Goal: Task Accomplishment & Management: Use online tool/utility

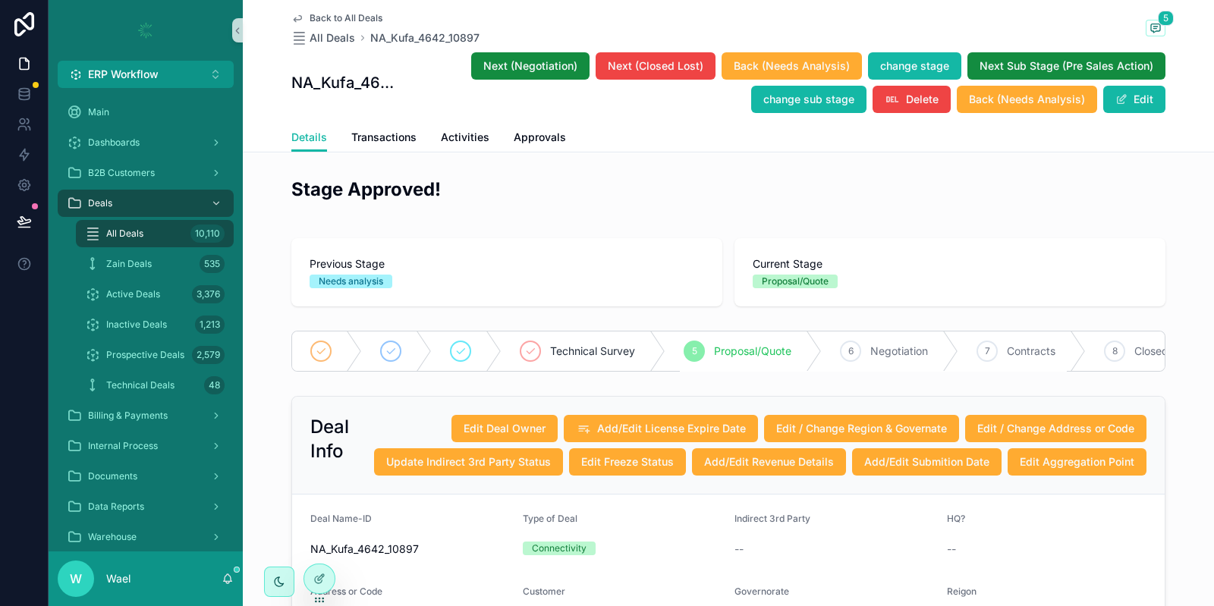
scroll to position [213, 0]
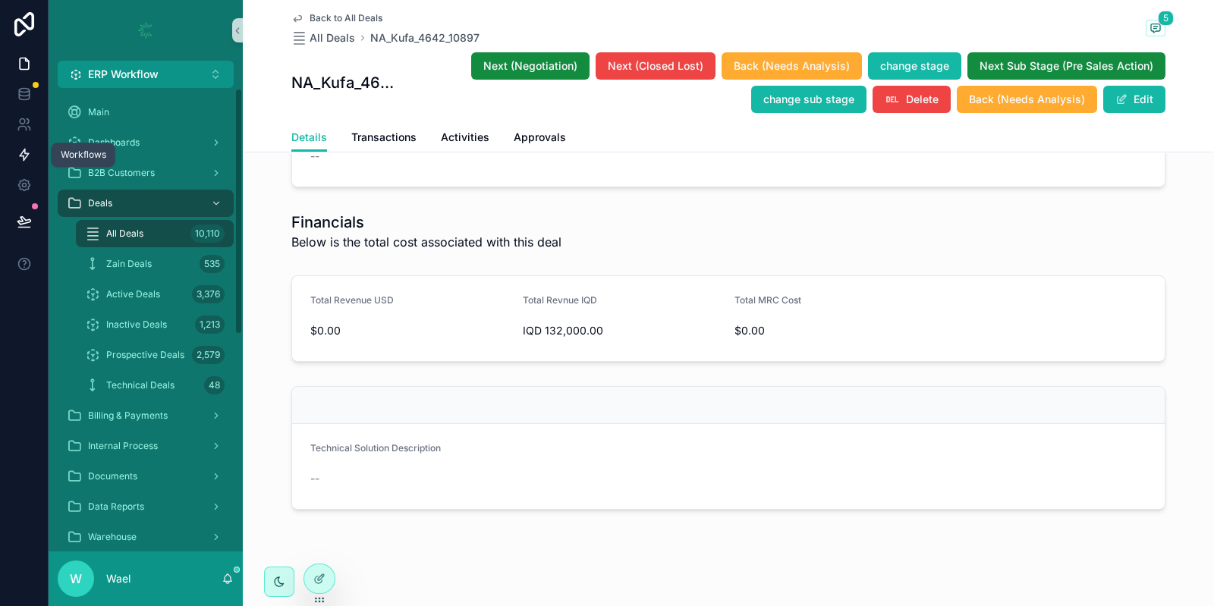
click at [27, 157] on icon at bounding box center [24, 154] width 15 height 15
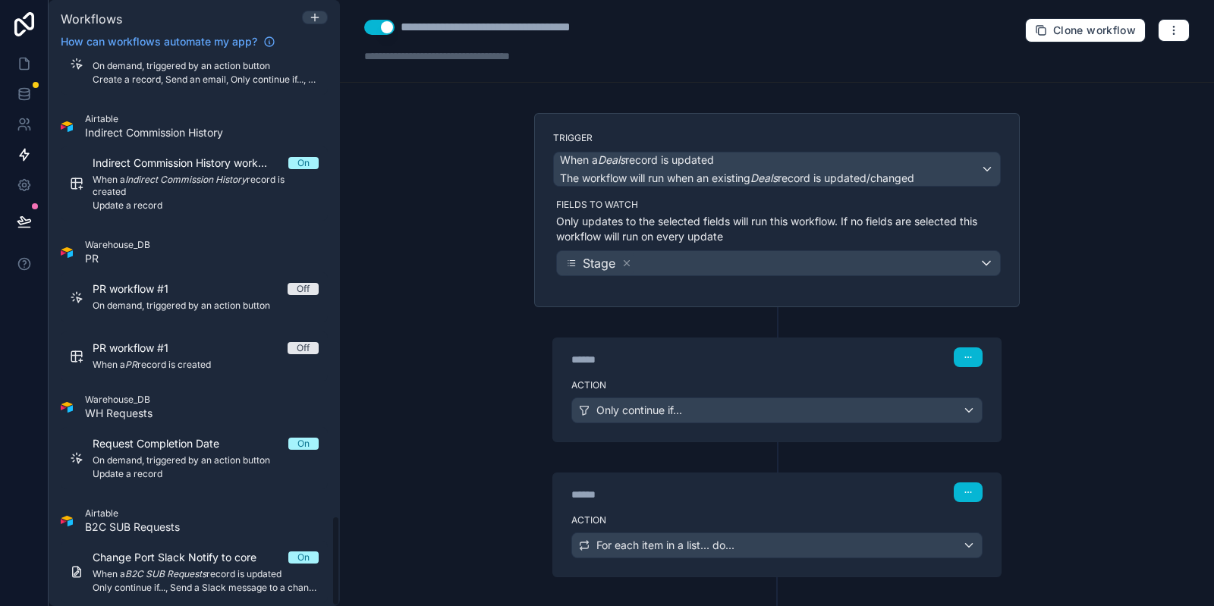
scroll to position [2758, 0]
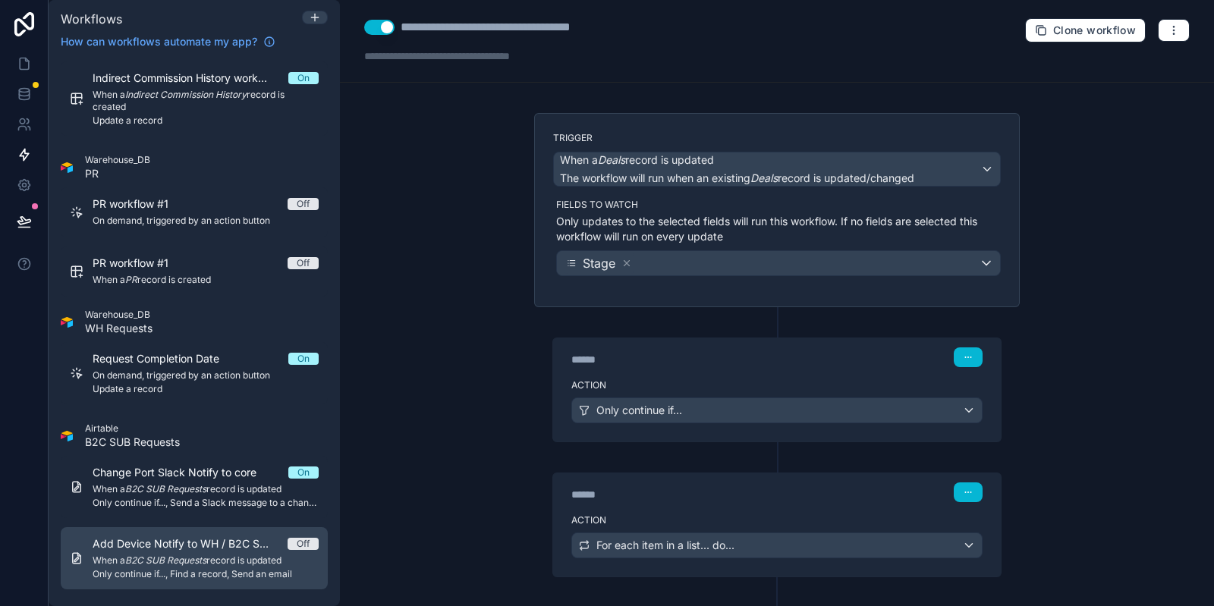
click at [200, 572] on span "Only continue if..., Find a record, Send an email" at bounding box center [206, 575] width 226 height 12
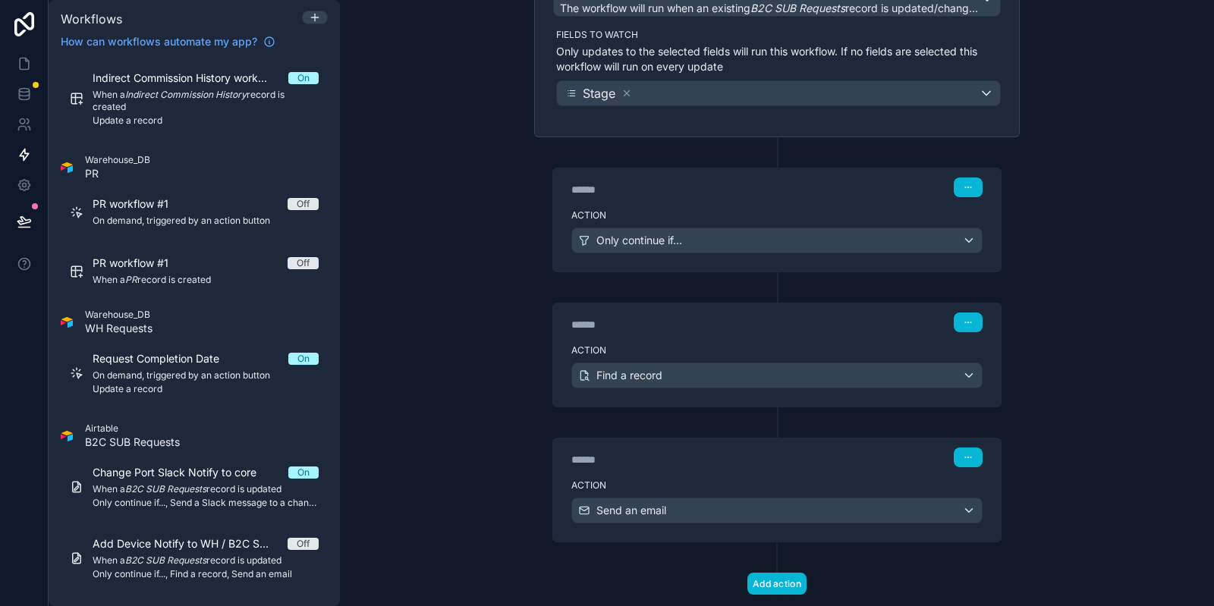
scroll to position [185, 0]
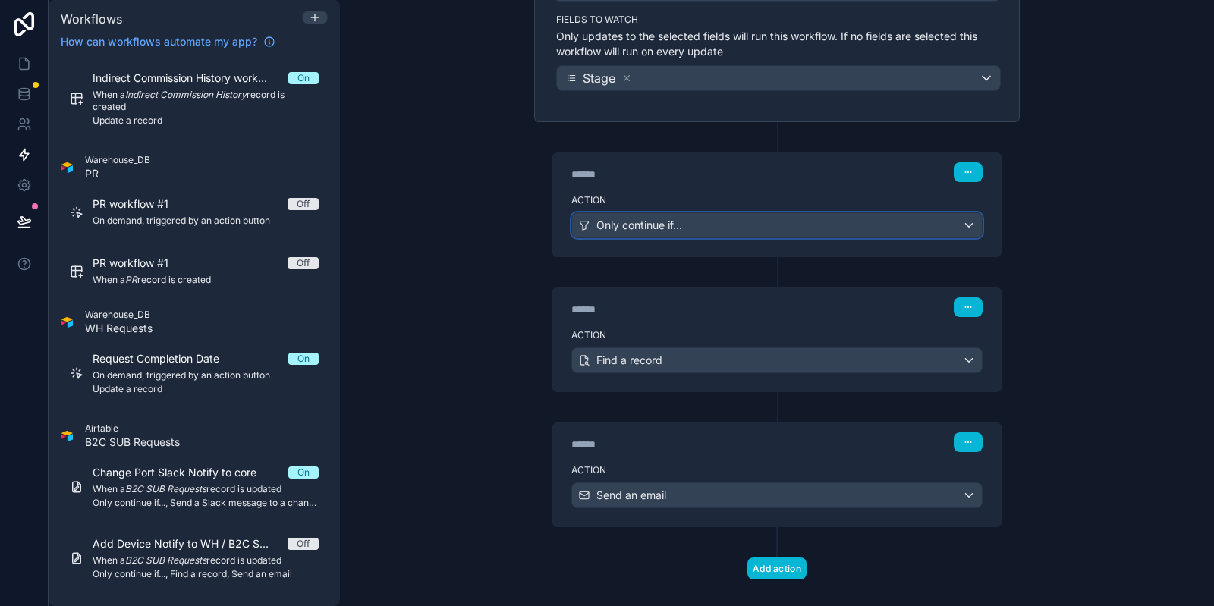
click at [611, 232] on div "Only continue if..." at bounding box center [777, 225] width 410 height 24
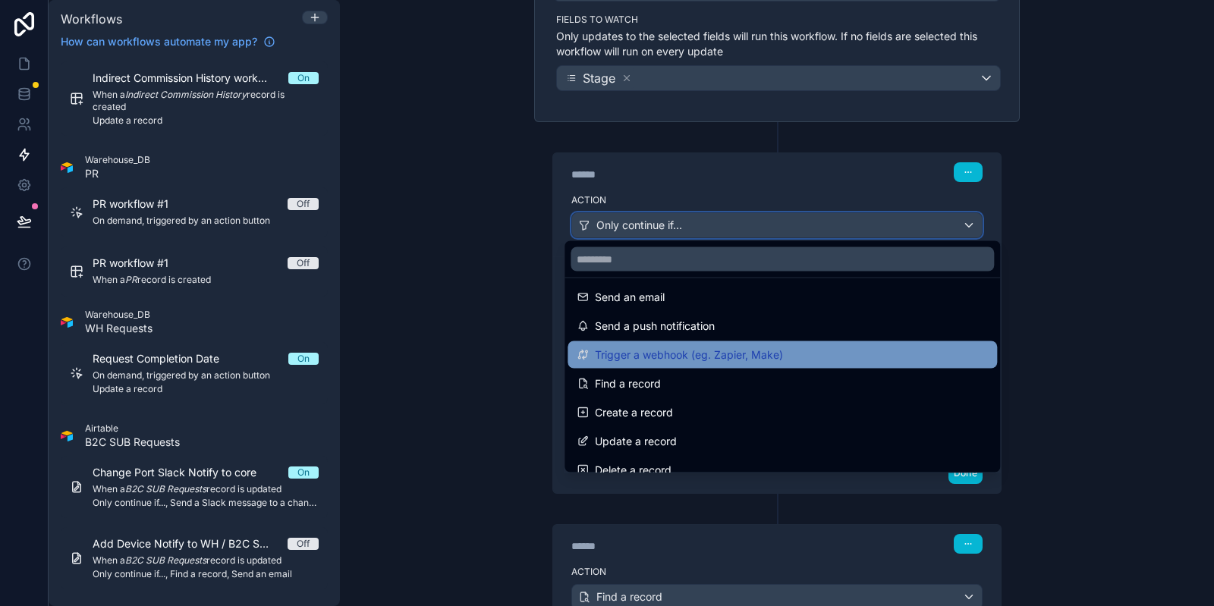
scroll to position [8, 0]
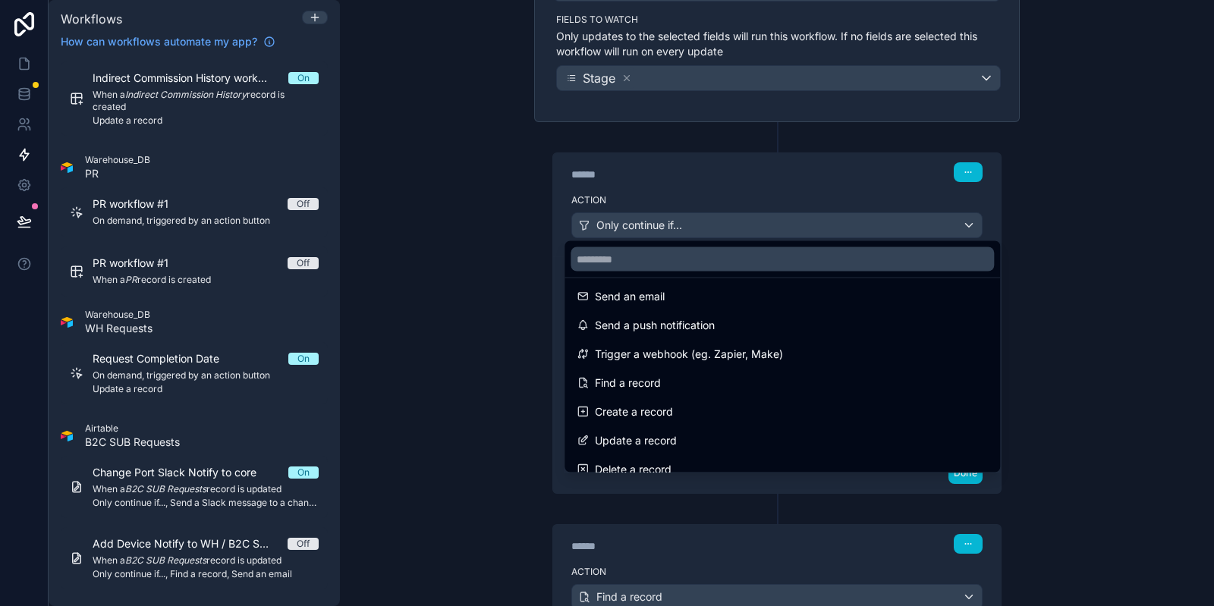
click at [521, 327] on div at bounding box center [607, 303] width 1214 height 606
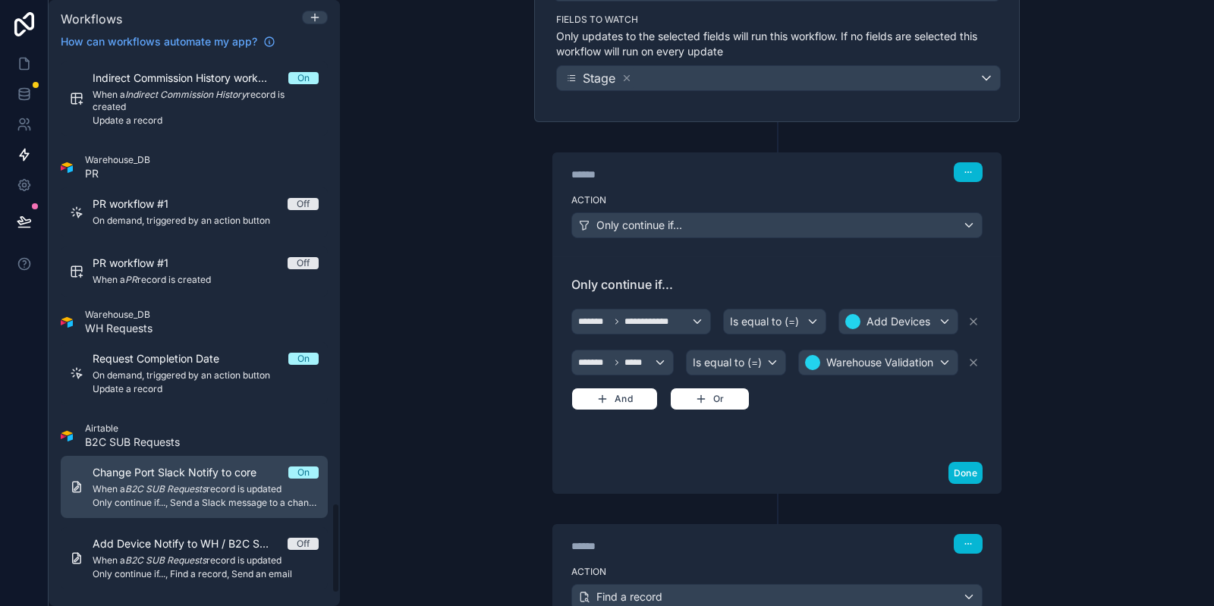
scroll to position [2684, 0]
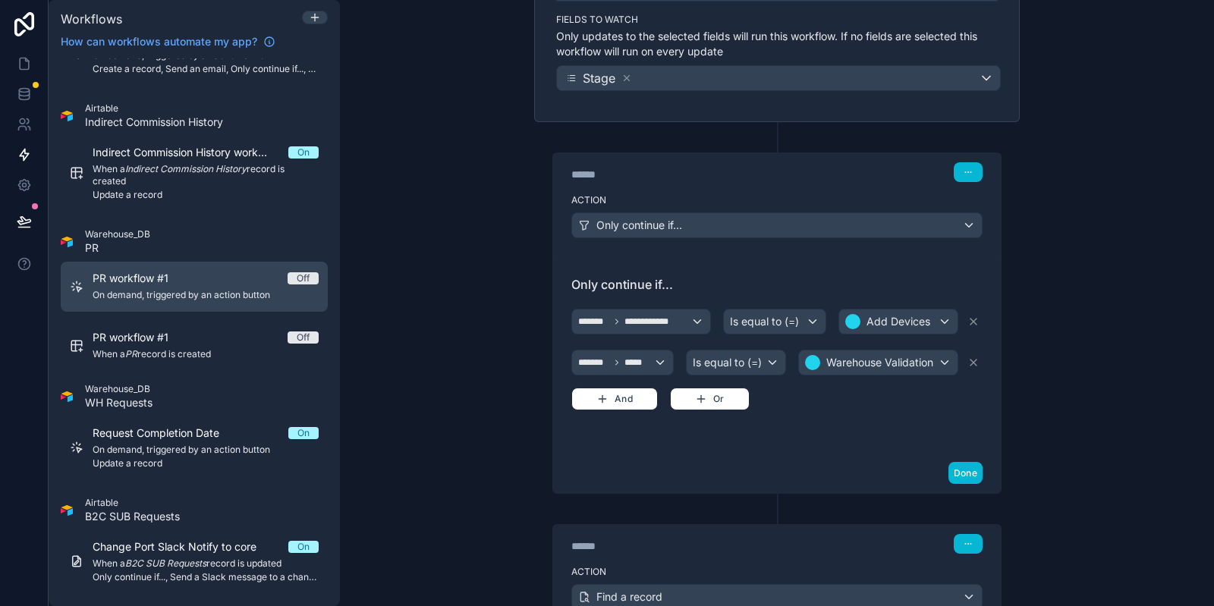
click at [186, 289] on span "On demand, triggered by an action button" at bounding box center [206, 295] width 226 height 12
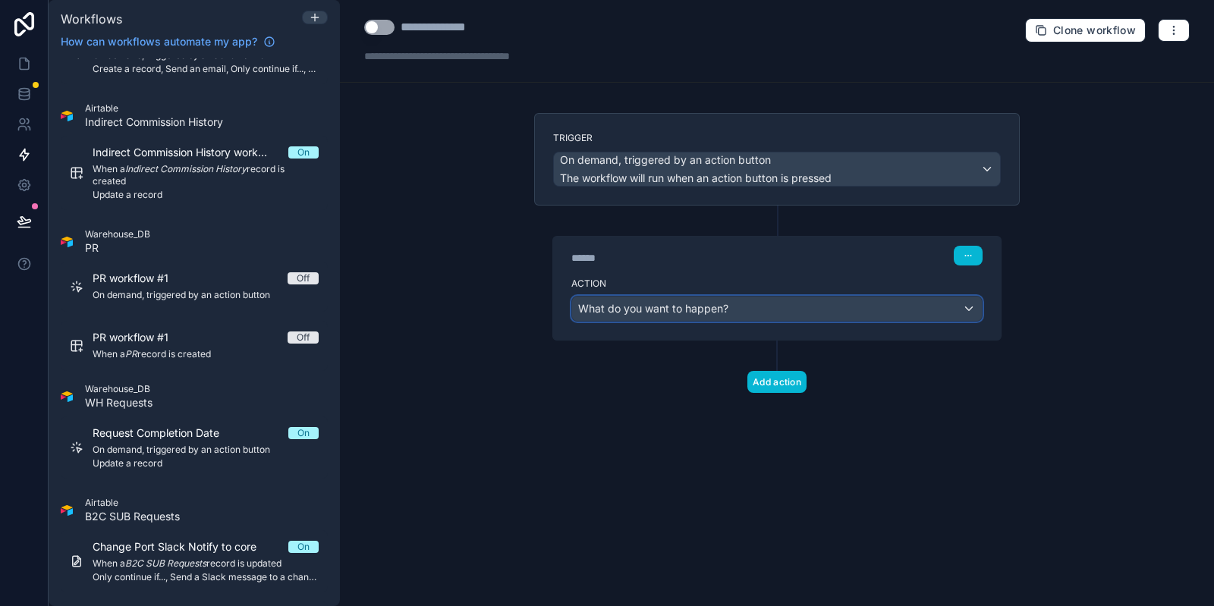
click at [647, 311] on span "What do you want to happen?" at bounding box center [653, 308] width 150 height 13
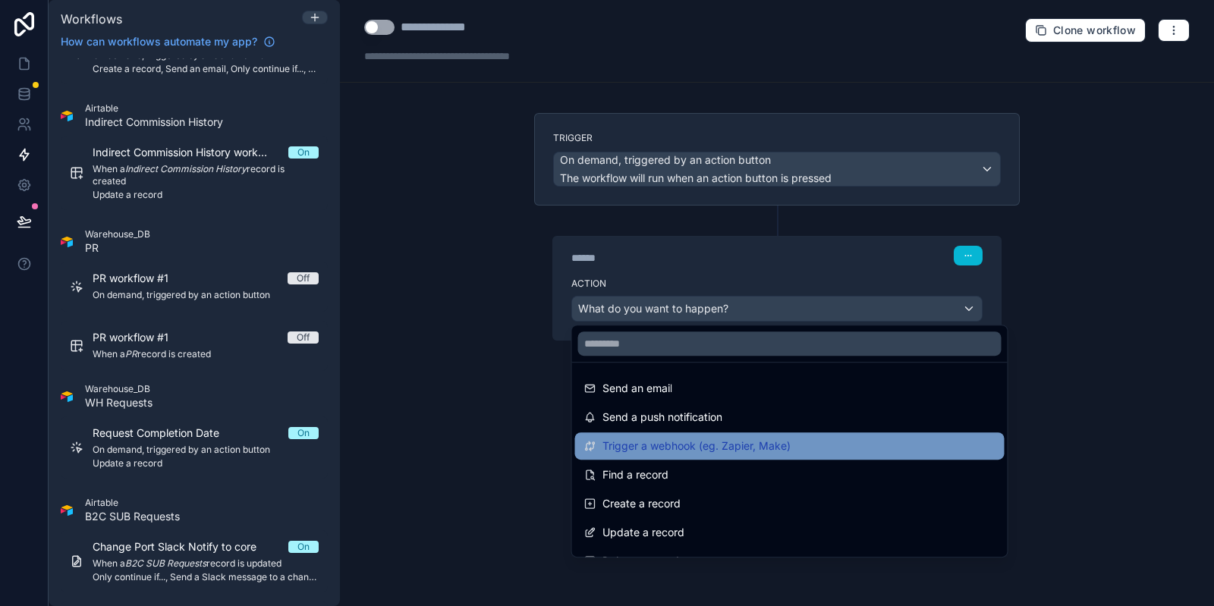
click at [663, 437] on span "Trigger a webhook (eg. Zapier, Make)" at bounding box center [697, 446] width 188 height 18
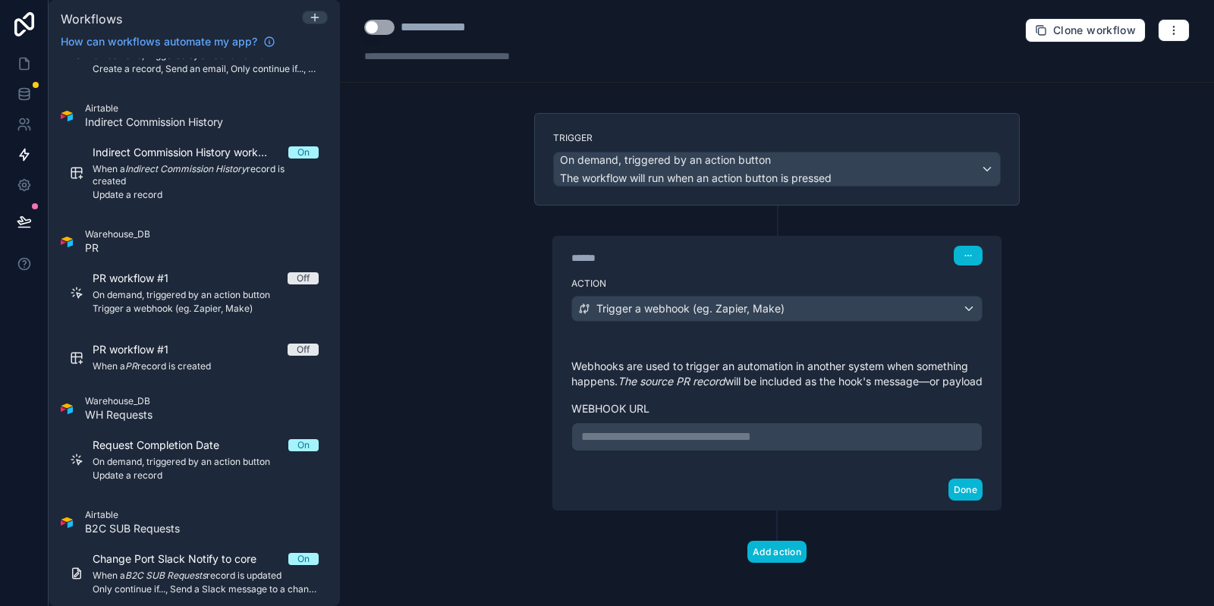
click at [700, 376] on em "The source PR record" at bounding box center [672, 381] width 108 height 13
drag, startPoint x: 622, startPoint y: 385, endPoint x: 879, endPoint y: 383, distance: 257.3
click at [879, 383] on p "Webhooks are used to trigger an automation in another system when something hap…" at bounding box center [777, 374] width 411 height 30
click at [688, 414] on div "**********" at bounding box center [777, 405] width 411 height 93
click at [782, 165] on span "On demand, triggered by an action button" at bounding box center [696, 160] width 272 height 15
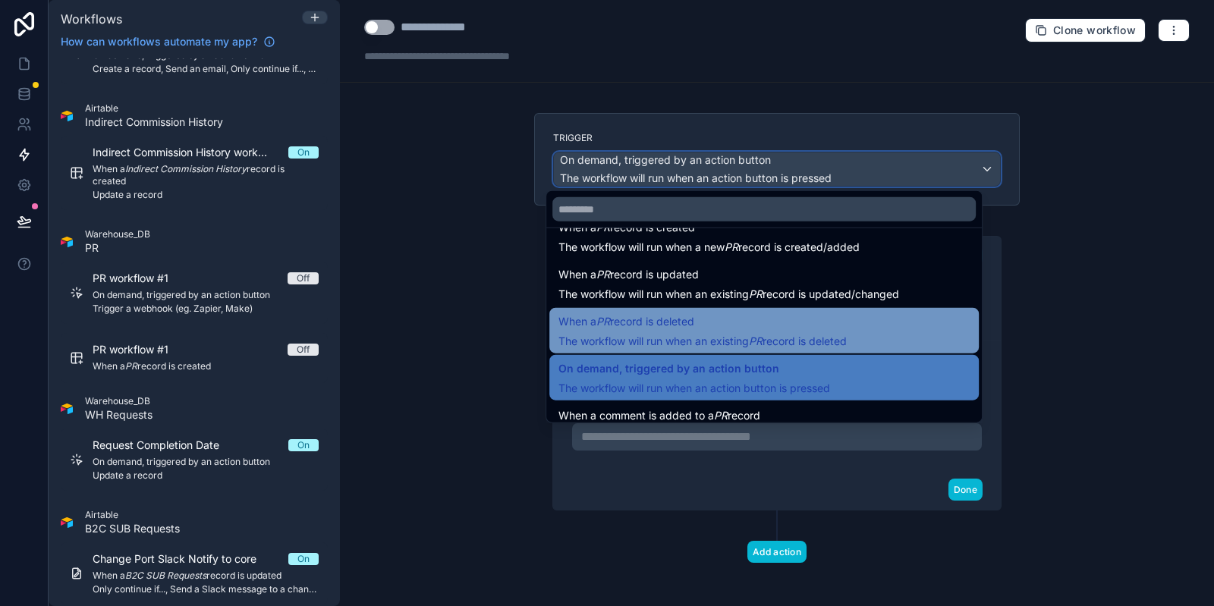
scroll to position [54, 0]
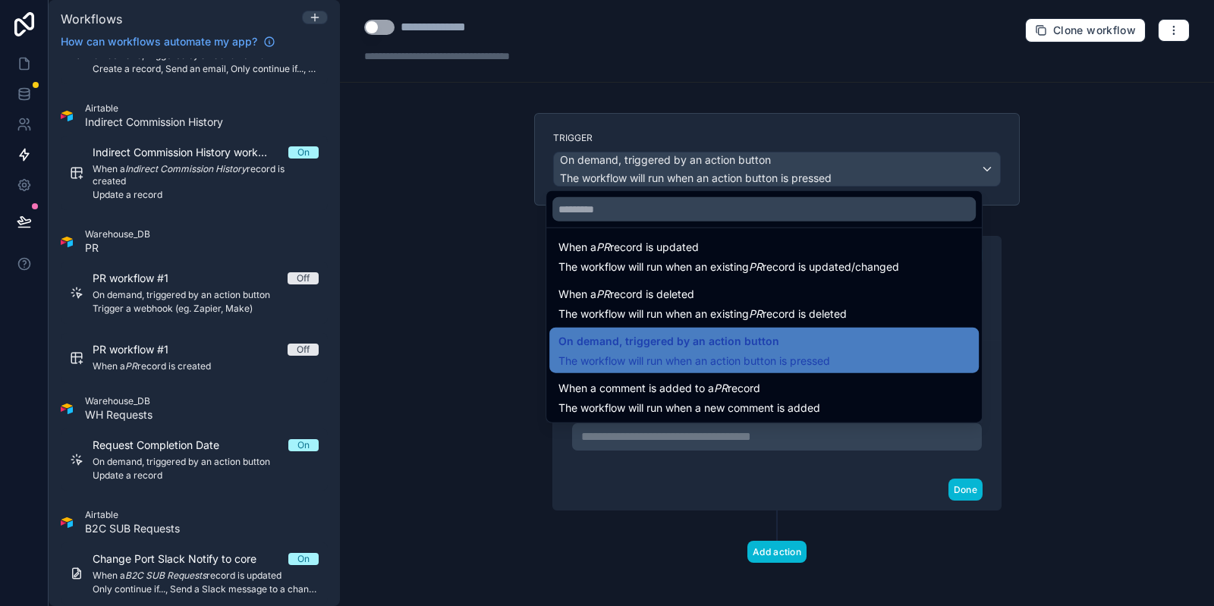
click at [450, 400] on div at bounding box center [607, 303] width 1214 height 606
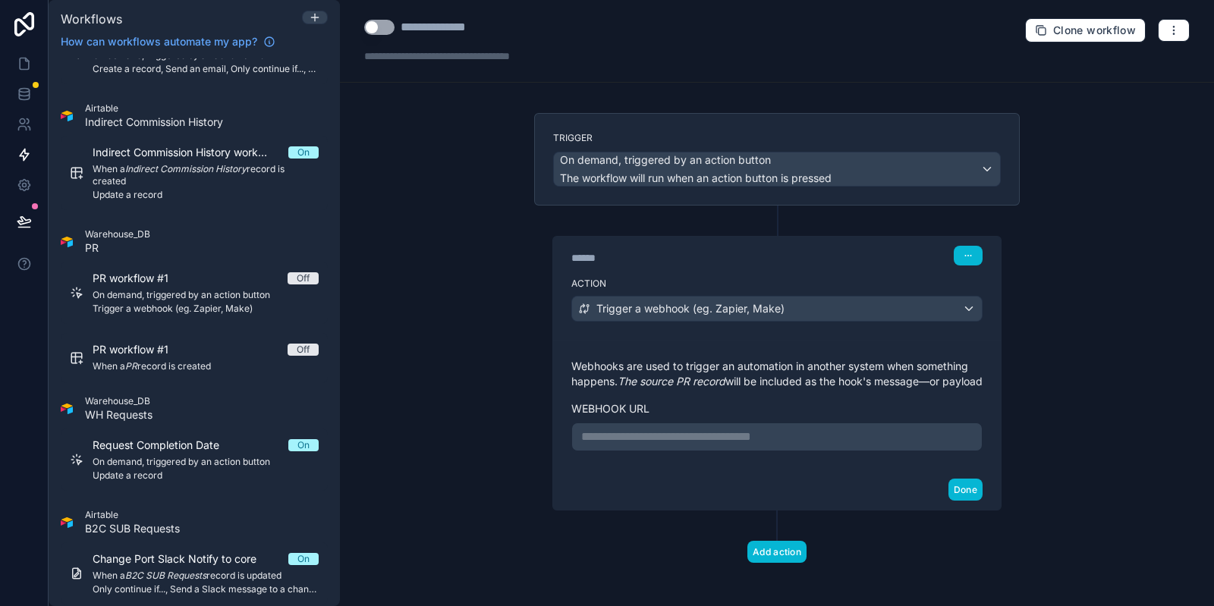
click at [638, 446] on p "**********" at bounding box center [777, 437] width 392 height 18
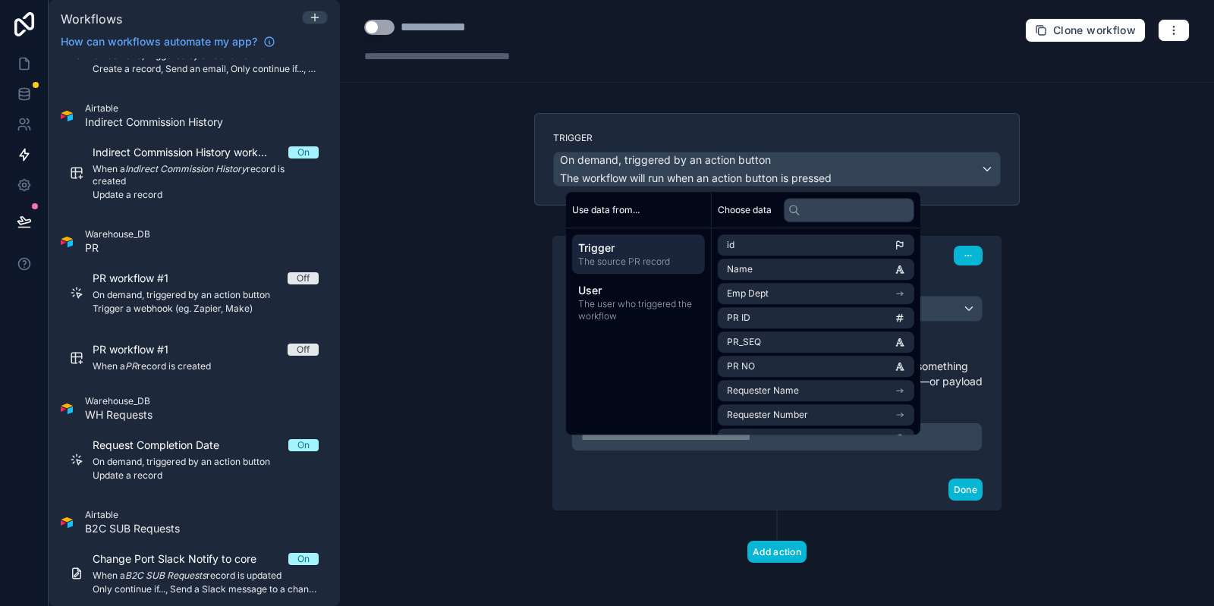
click at [475, 432] on div "**********" at bounding box center [777, 303] width 874 height 606
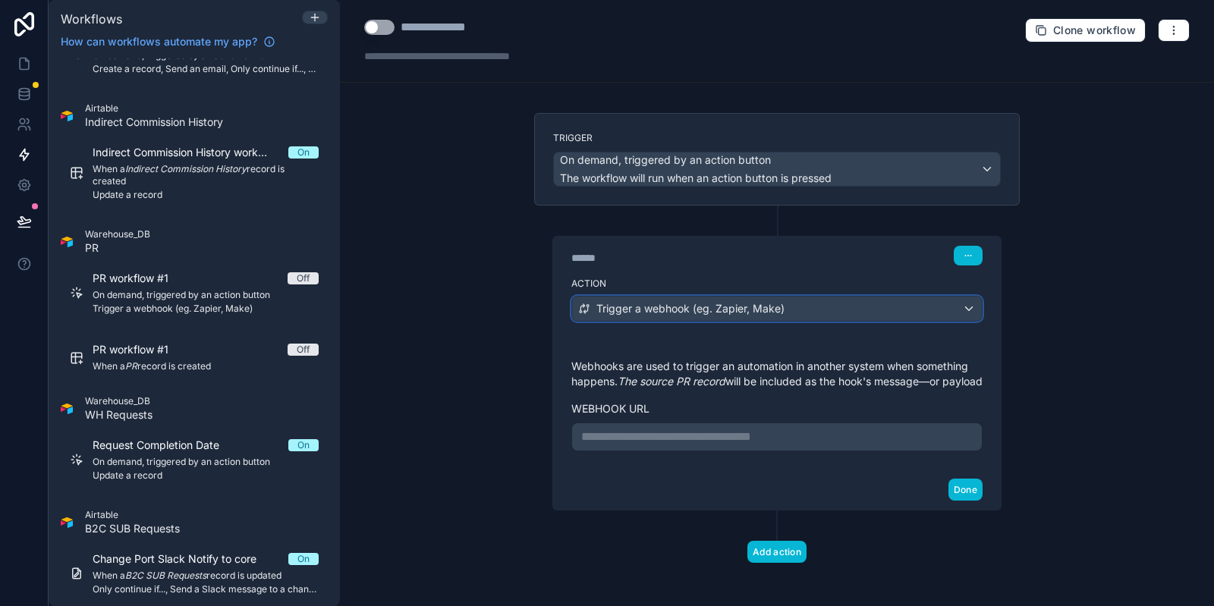
click at [693, 309] on span "Trigger a webhook (eg. Zapier, Make)" at bounding box center [691, 308] width 188 height 15
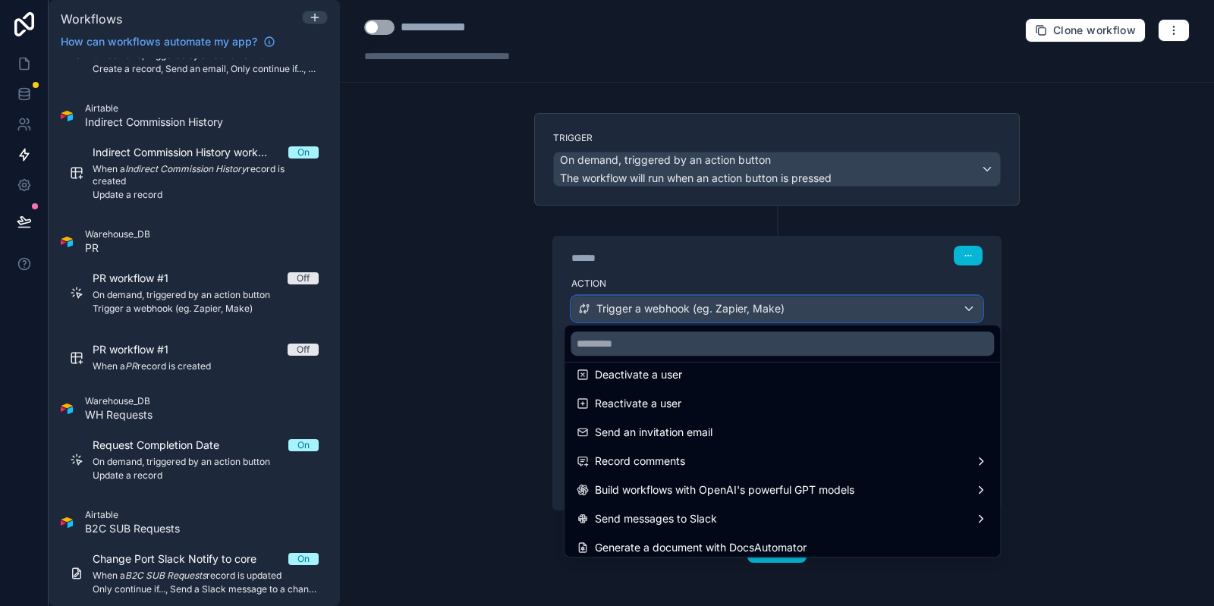
scroll to position [280, 0]
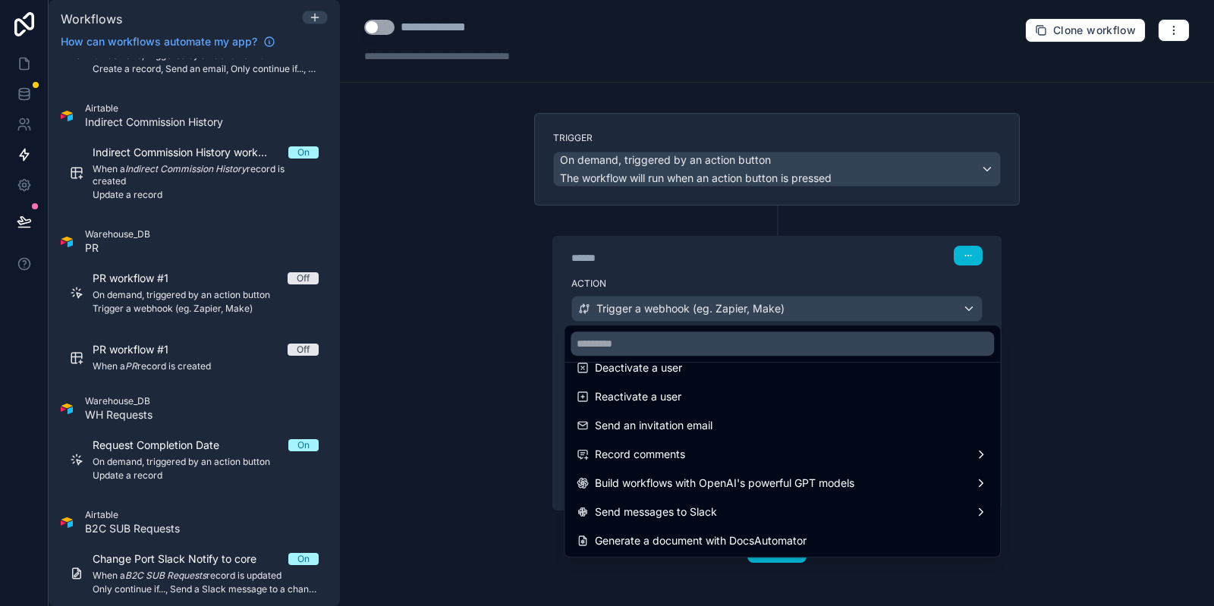
click at [434, 452] on div at bounding box center [607, 303] width 1214 height 606
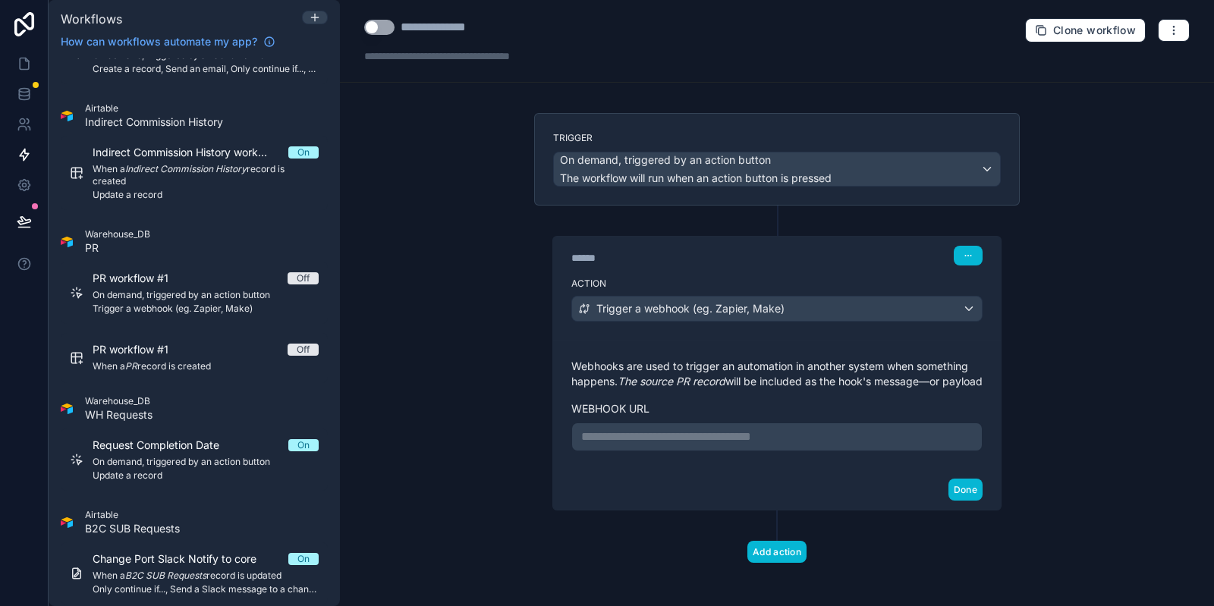
click at [763, 446] on p "**********" at bounding box center [777, 437] width 392 height 18
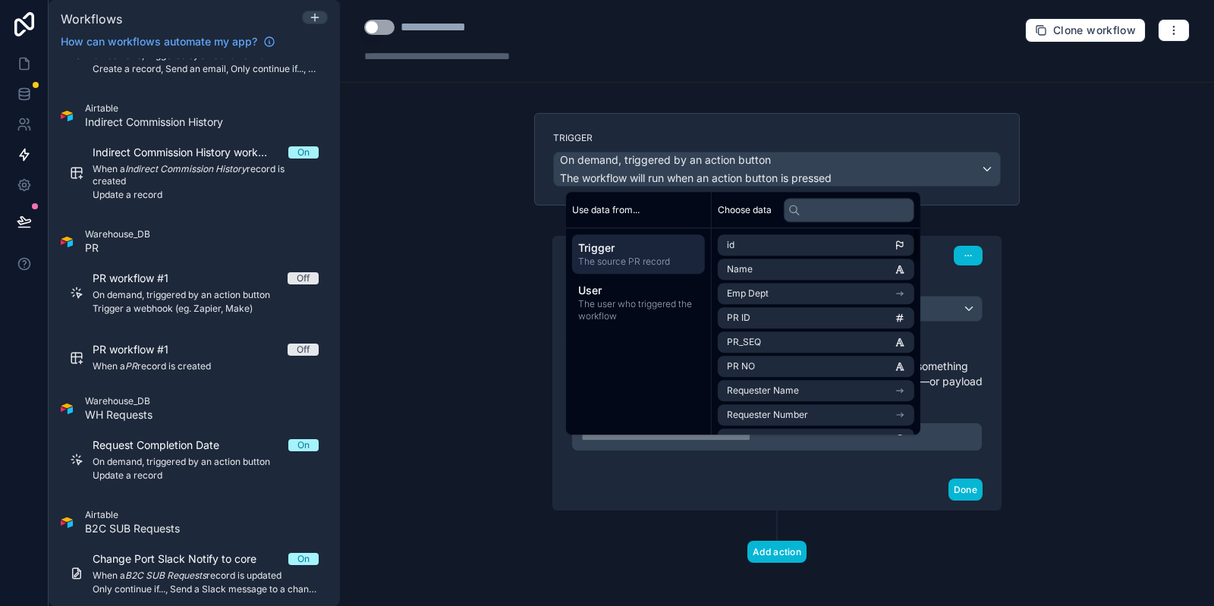
click at [470, 432] on div "**********" at bounding box center [777, 303] width 874 height 606
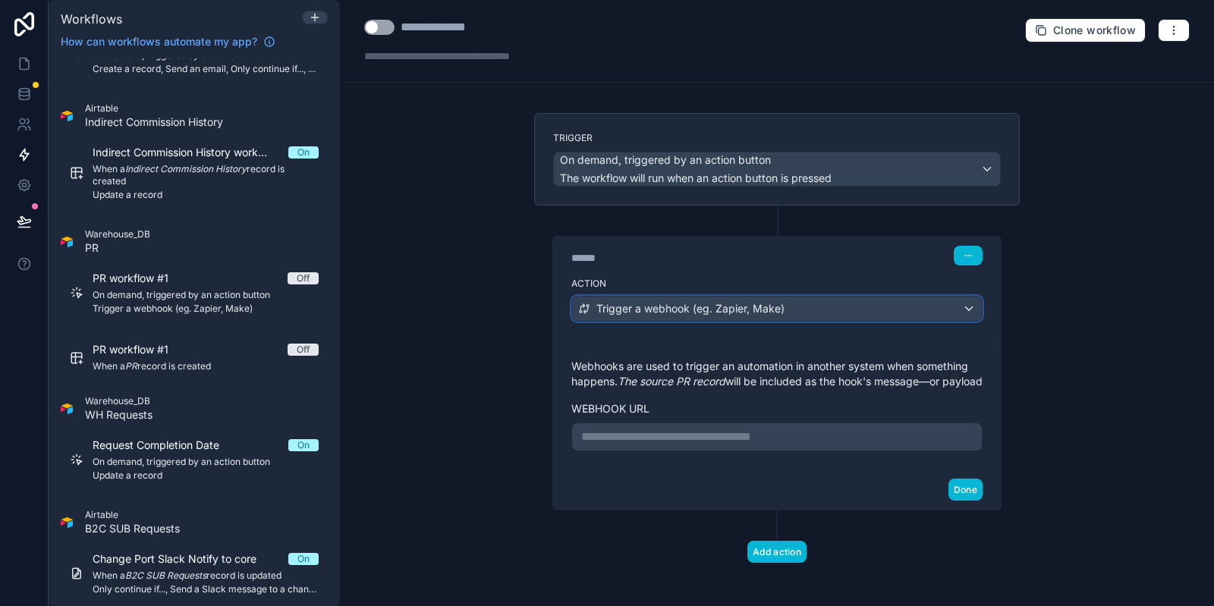
click at [767, 315] on div "Trigger a webhook (eg. Zapier, Make)" at bounding box center [777, 309] width 410 height 24
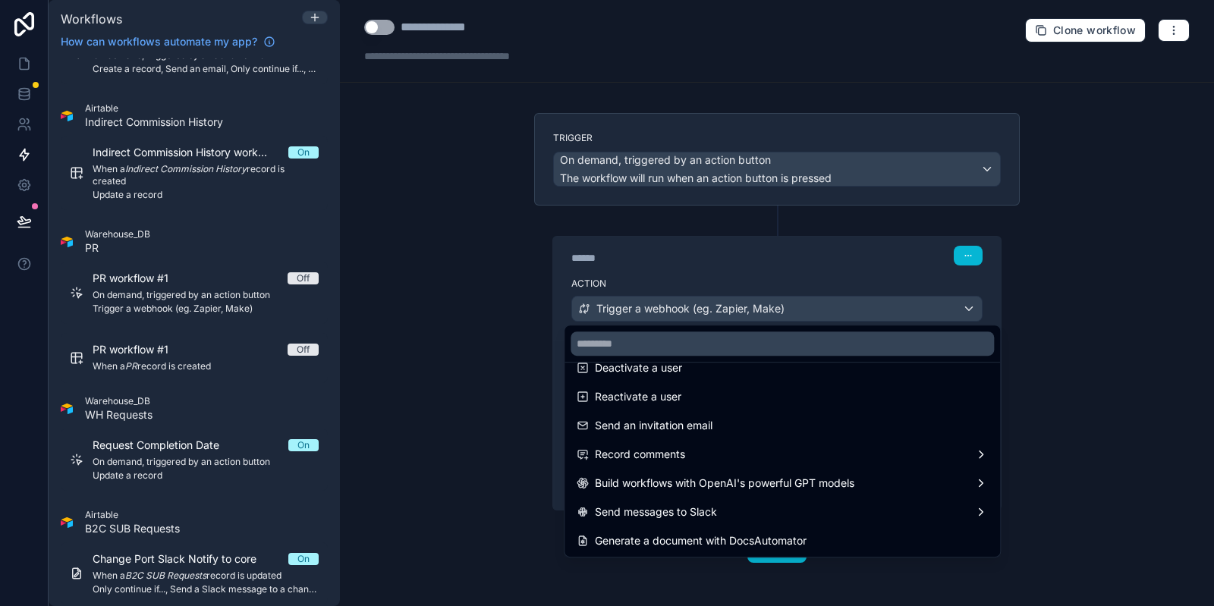
click at [496, 415] on div at bounding box center [607, 303] width 1214 height 606
